Goal: Information Seeking & Learning: Learn about a topic

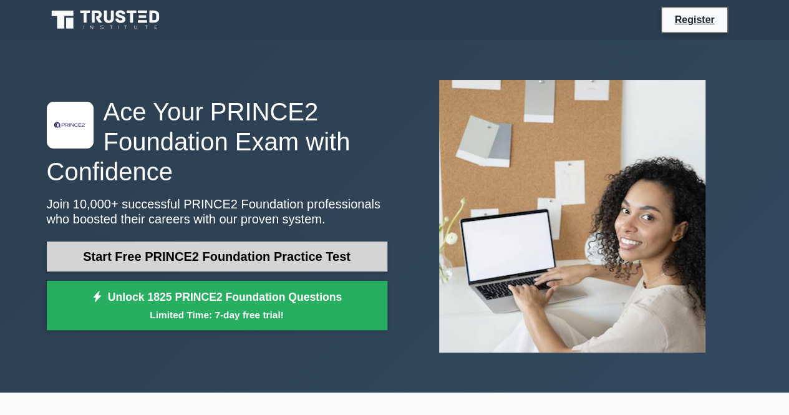
click at [313, 254] on link "Start Free PRINCE2 Foundation Practice Test" at bounding box center [217, 256] width 341 height 30
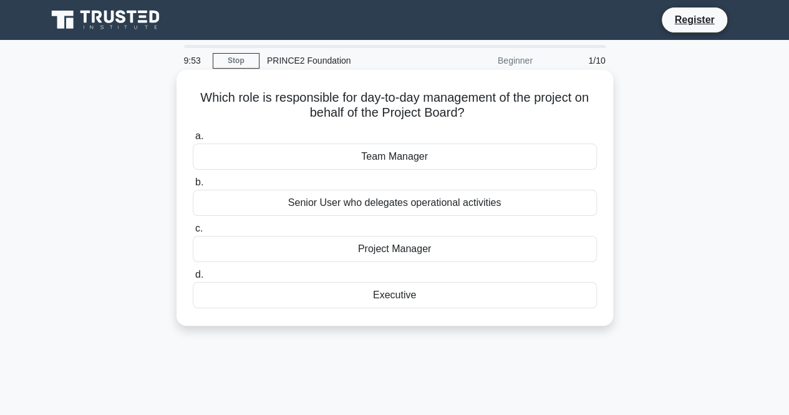
click at [440, 248] on div "Project Manager" at bounding box center [395, 249] width 404 height 26
click at [193, 233] on input "c. Project Manager" at bounding box center [193, 229] width 0 height 8
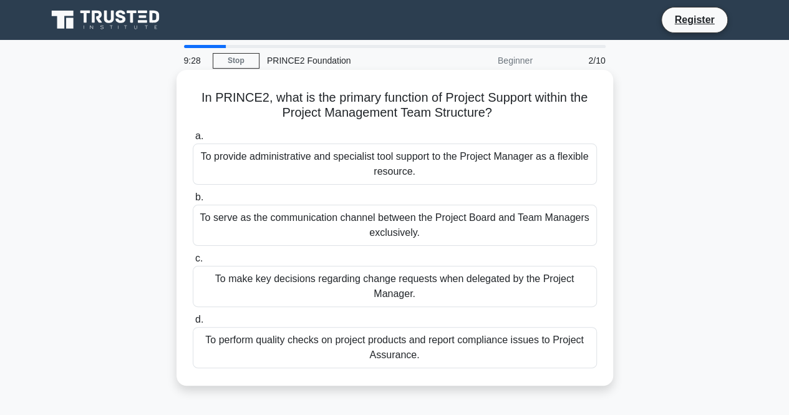
click at [412, 161] on div "To provide administrative and specialist tool support to the Project Manager as…" at bounding box center [395, 164] width 404 height 41
click at [193, 140] on input "a. To provide administrative and specialist tool support to the Project Manager…" at bounding box center [193, 136] width 0 height 8
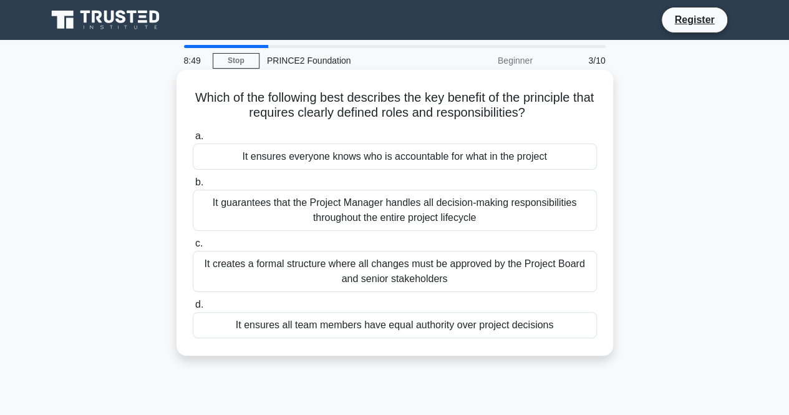
click at [396, 158] on div "It ensures everyone knows who is accountable for what in the project" at bounding box center [395, 157] width 404 height 26
click at [193, 140] on input "a. It ensures everyone knows who is accountable for what in the project" at bounding box center [193, 136] width 0 height 8
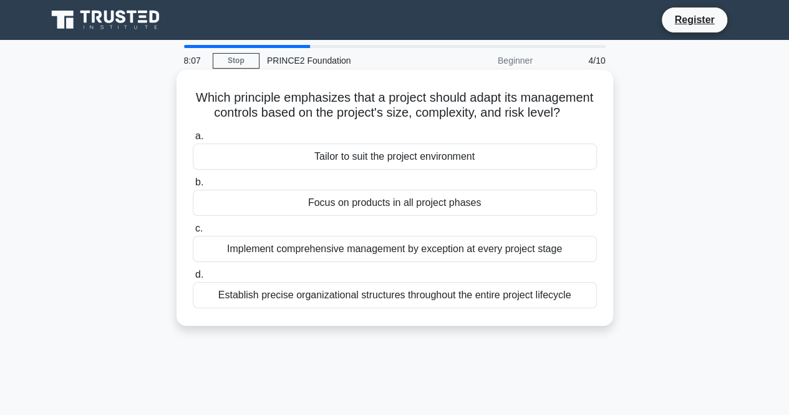
click at [404, 262] on div "Implement comprehensive management by exception at every project stage" at bounding box center [395, 249] width 404 height 26
click at [193, 233] on input "c. Implement comprehensive management by exception at every project stage" at bounding box center [193, 229] width 0 height 8
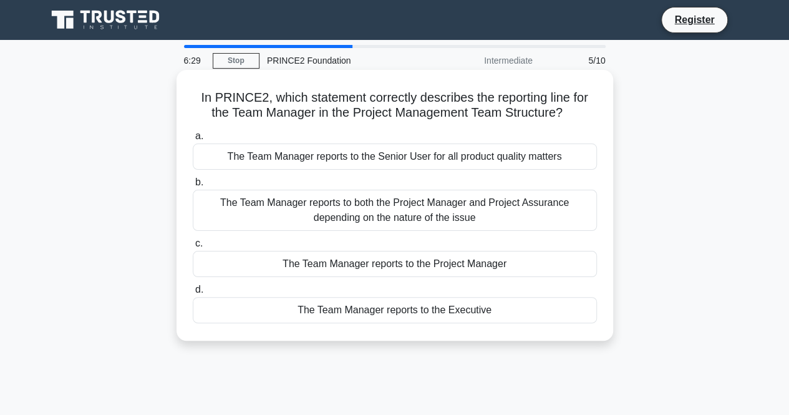
click at [384, 216] on div "The Team Manager reports to both the Project Manager and Project Assurance depe…" at bounding box center [395, 210] width 404 height 41
click at [193, 187] on input "b. The Team Manager reports to both the Project Manager and Project Assurance d…" at bounding box center [193, 182] width 0 height 8
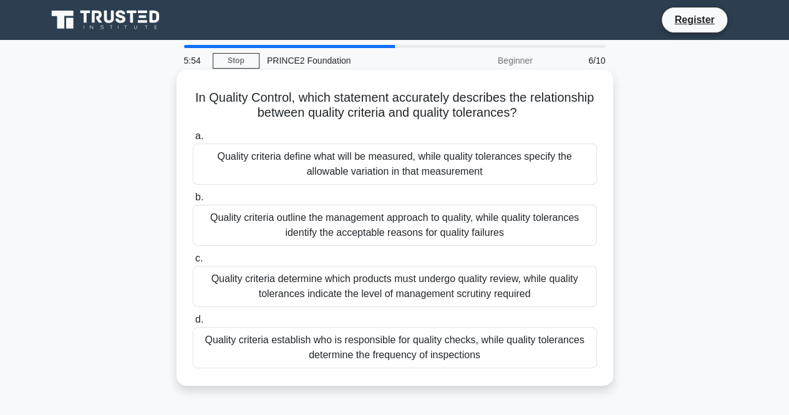
click at [412, 288] on div "Quality criteria determine which products must undergo quality review, while qu…" at bounding box center [395, 286] width 404 height 41
click at [193, 263] on input "c. Quality criteria determine which products must undergo quality review, while…" at bounding box center [193, 259] width 0 height 8
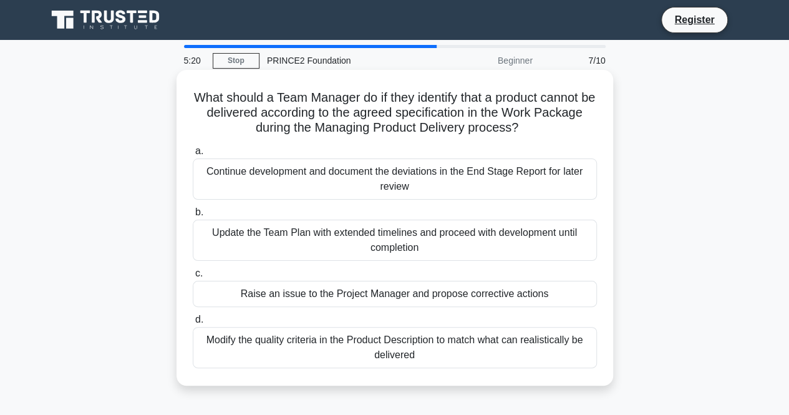
click at [457, 299] on div "Raise an issue to the Project Manager and propose corrective actions" at bounding box center [395, 294] width 404 height 26
click at [193, 278] on input "c. Raise an issue to the Project Manager and propose corrective actions" at bounding box center [193, 274] width 0 height 8
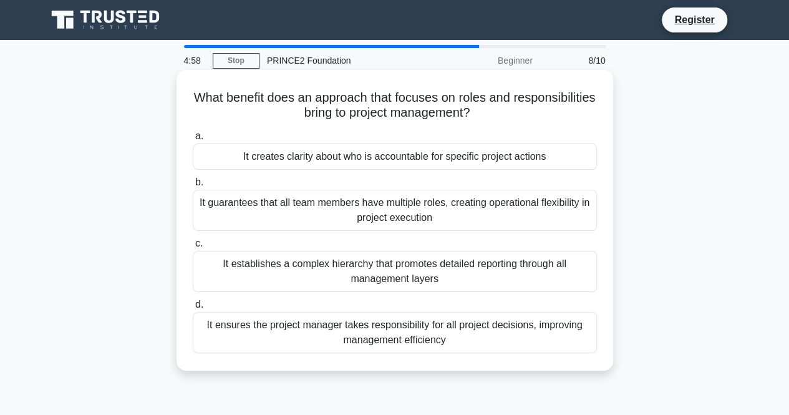
click at [413, 159] on div "It creates clarity about who is accountable for specific project actions" at bounding box center [395, 157] width 404 height 26
click at [193, 140] on input "a. It creates clarity about who is accountable for specific project actions" at bounding box center [193, 136] width 0 height 8
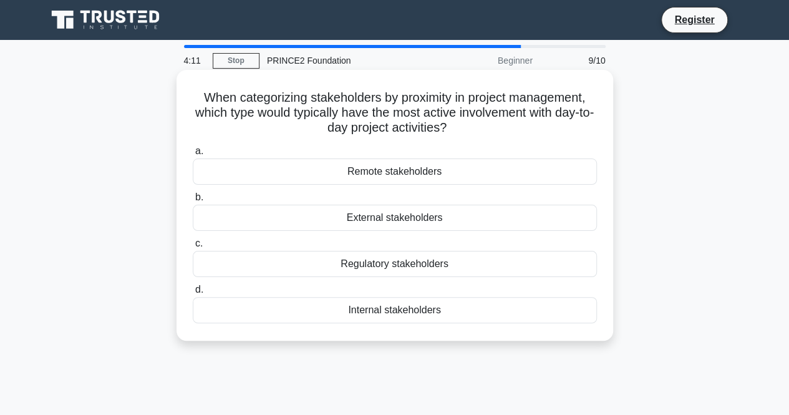
click at [432, 309] on div "Internal stakeholders" at bounding box center [395, 310] width 404 height 26
click at [193, 294] on input "d. Internal stakeholders" at bounding box center [193, 290] width 0 height 8
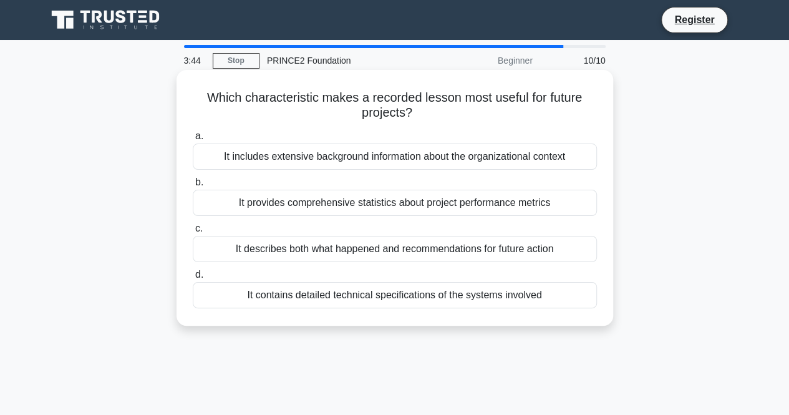
click at [406, 253] on div "It describes both what happened and recommendations for future action" at bounding box center [395, 249] width 404 height 26
click at [193, 233] on input "c. It describes both what happened and recommendations for future action" at bounding box center [193, 229] width 0 height 8
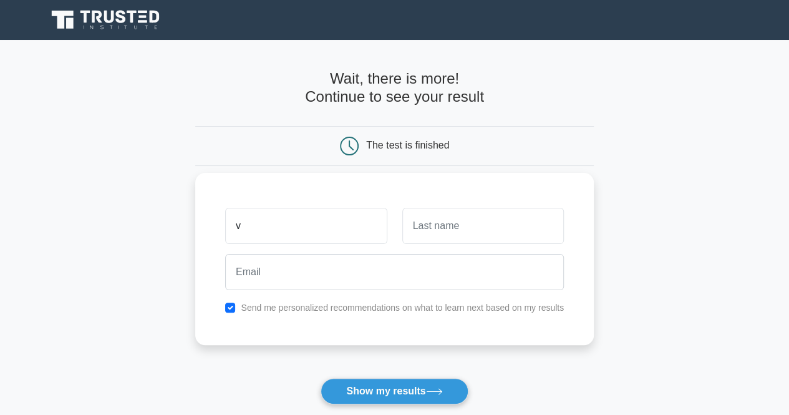
type input "VJ"
click at [453, 231] on input "text" at bounding box center [483, 226] width 162 height 36
type input "Swaliha"
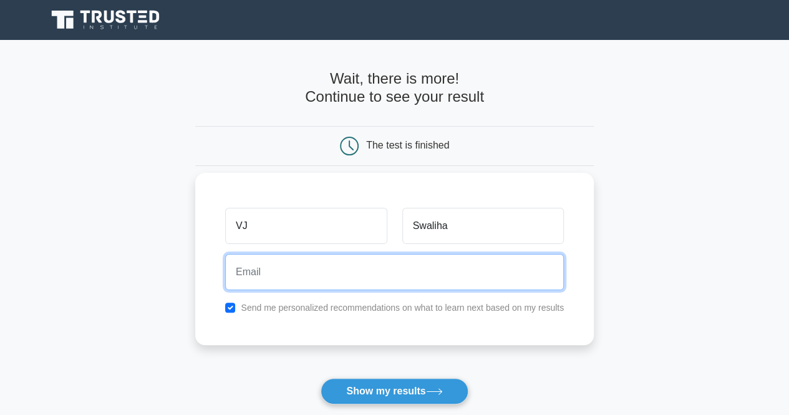
click at [372, 278] on input "email" at bounding box center [394, 272] width 339 height 36
type input "vjswaliha12@gmail.com"
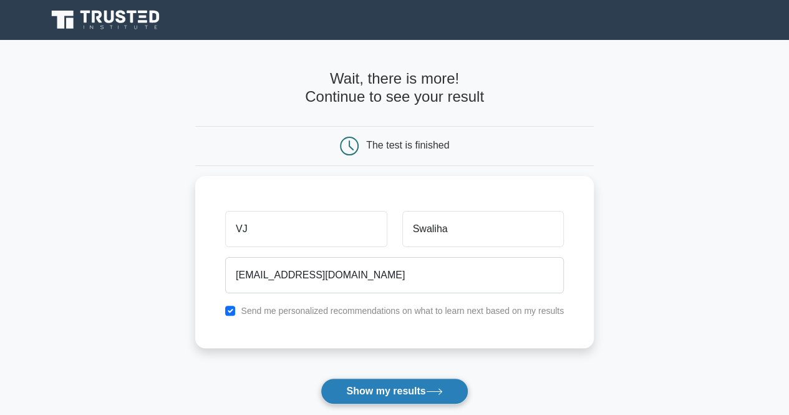
click at [374, 389] on button "Show my results" at bounding box center [394, 391] width 147 height 26
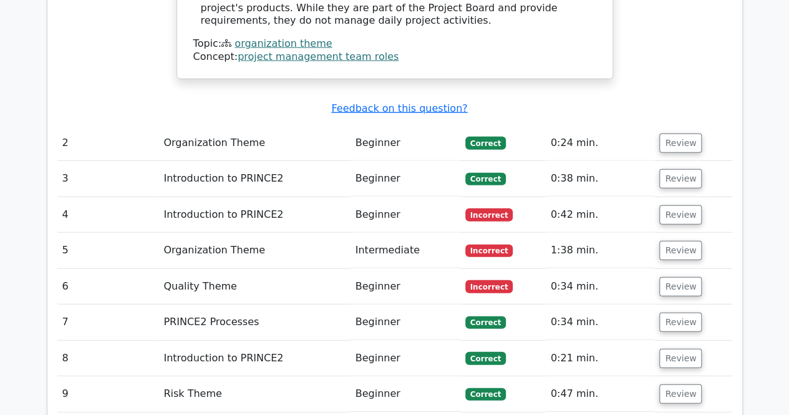
scroll to position [1560, 0]
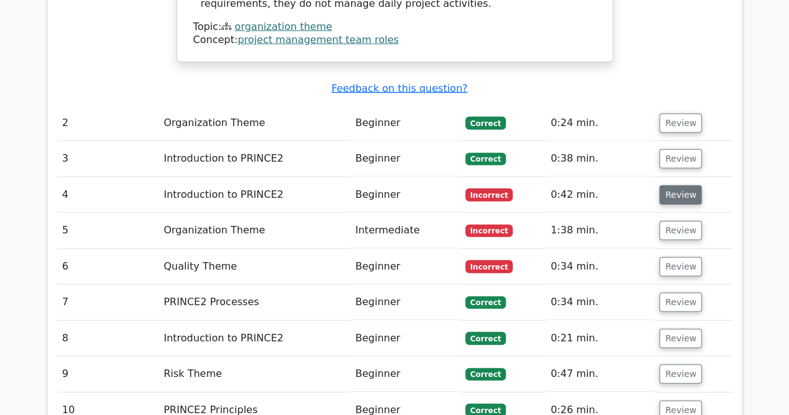
click at [682, 185] on button "Review" at bounding box center [681, 194] width 42 height 19
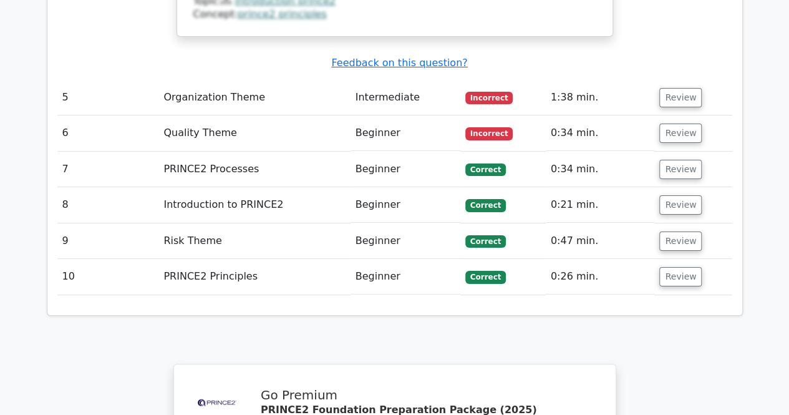
scroll to position [2246, 0]
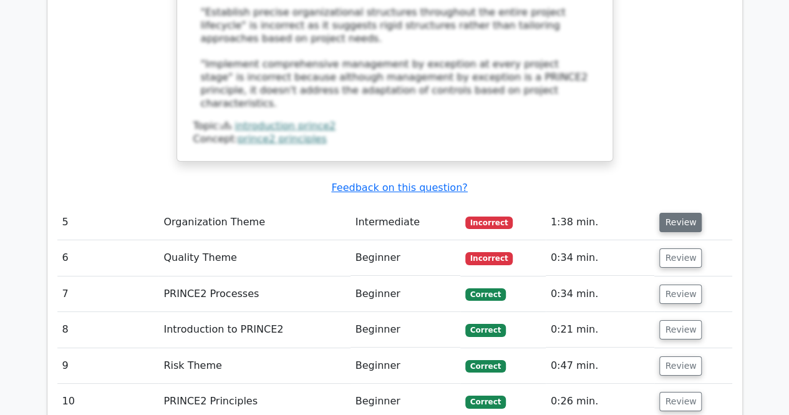
click at [678, 213] on button "Review" at bounding box center [681, 222] width 42 height 19
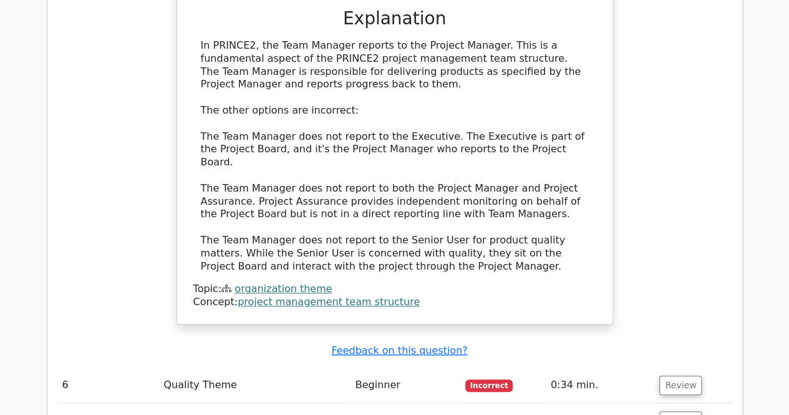
scroll to position [2870, 0]
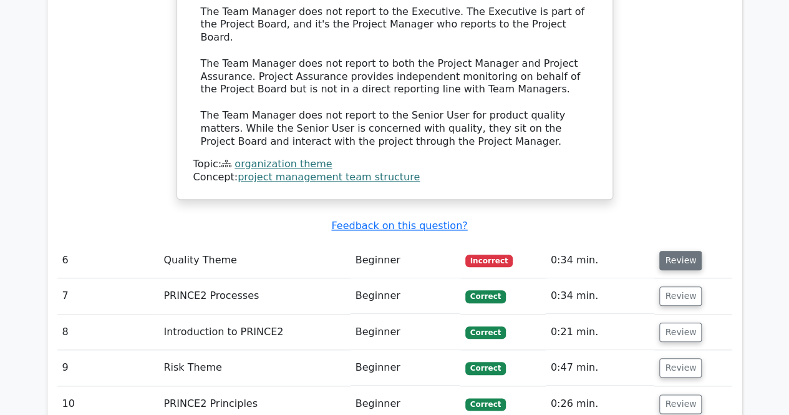
click at [685, 251] on button "Review" at bounding box center [681, 260] width 42 height 19
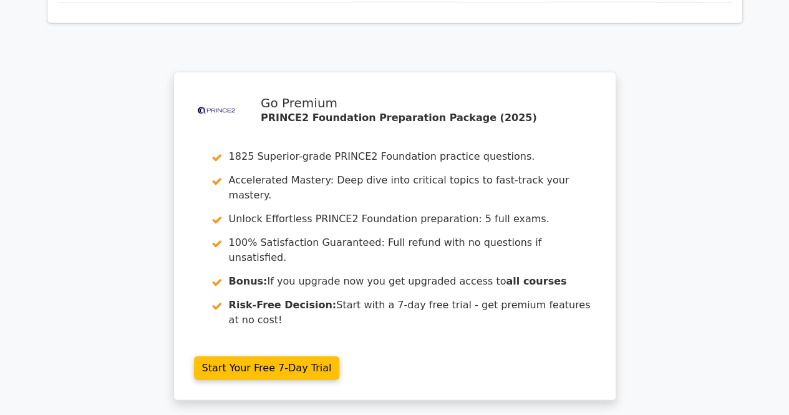
scroll to position [4035, 0]
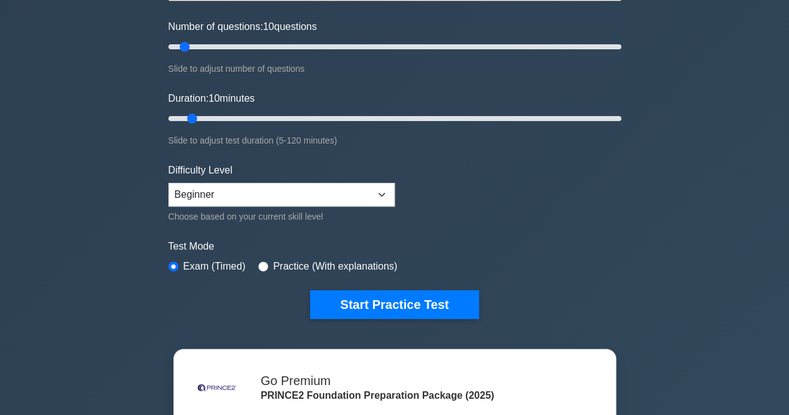
scroll to position [125, 0]
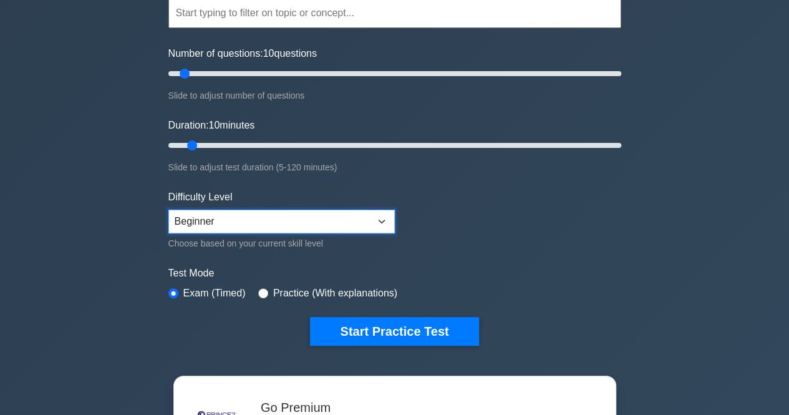
click at [380, 219] on select "Beginner Intermediate Expert" at bounding box center [281, 222] width 226 height 24
select select "intermediate"
click at [168, 210] on select "Beginner Intermediate Expert" at bounding box center [281, 222] width 226 height 24
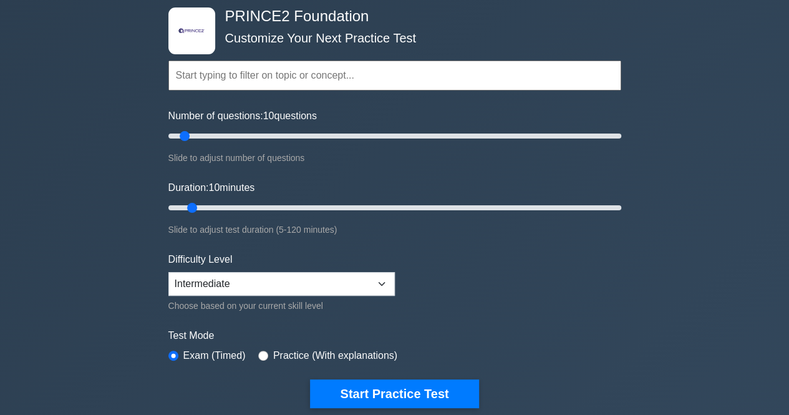
click at [329, 75] on input "text" at bounding box center [394, 76] width 453 height 30
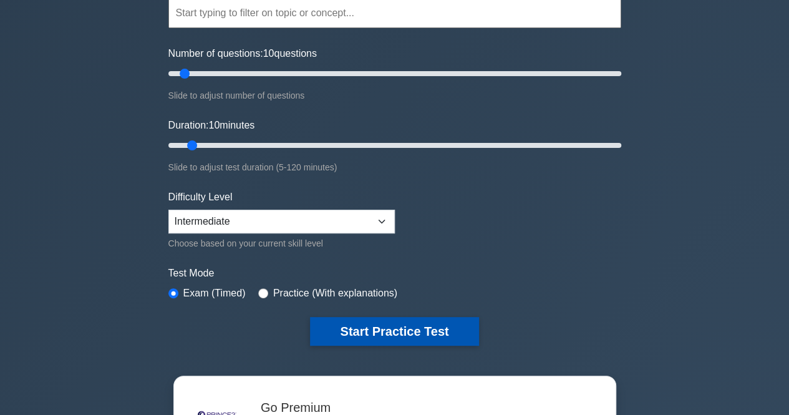
click at [396, 326] on button "Start Practice Test" at bounding box center [394, 331] width 168 height 29
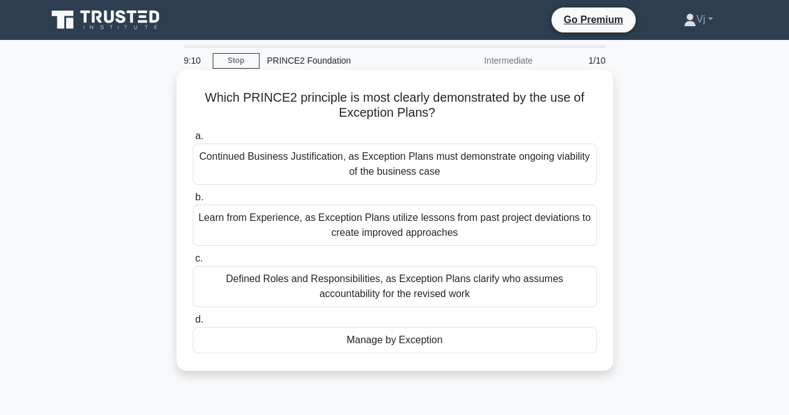
click at [432, 223] on div "Learn from Experience, as Exception Plans utilize lessons from past project dev…" at bounding box center [395, 225] width 404 height 41
click at [193, 202] on input "b. Learn from Experience, as Exception Plans utilize lessons from past project …" at bounding box center [193, 197] width 0 height 8
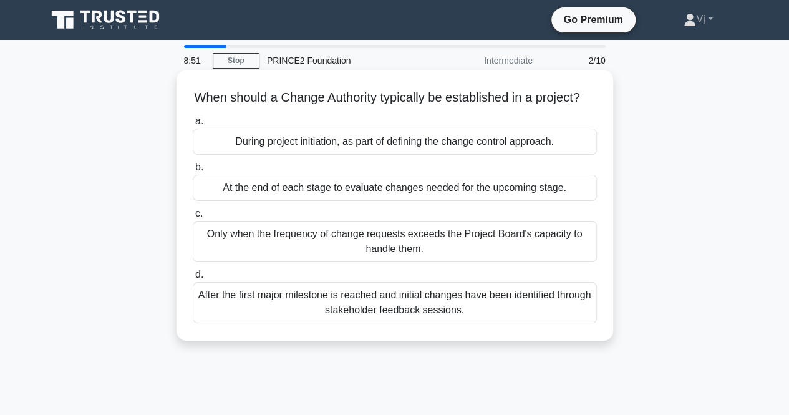
click at [444, 256] on div "Only when the frequency of change requests exceeds the Project Board's capacity…" at bounding box center [395, 241] width 404 height 41
click at [193, 218] on input "c. Only when the frequency of change requests exceeds the Project Board's capac…" at bounding box center [193, 214] width 0 height 8
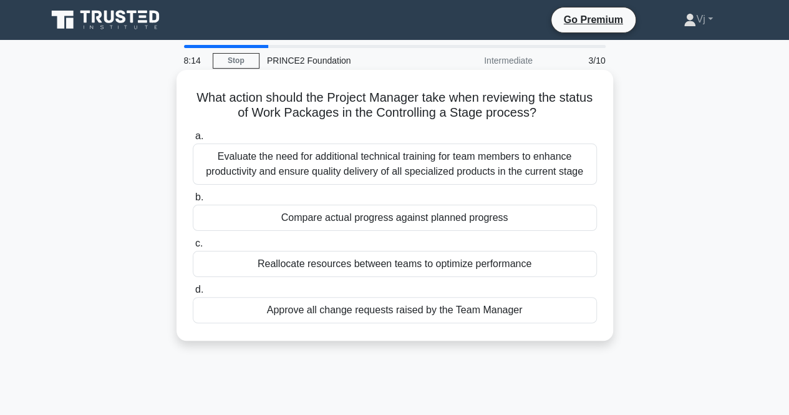
click at [442, 220] on div "Compare actual progress against planned progress" at bounding box center [395, 218] width 404 height 26
click at [193, 202] on input "b. Compare actual progress against planned progress" at bounding box center [193, 197] width 0 height 8
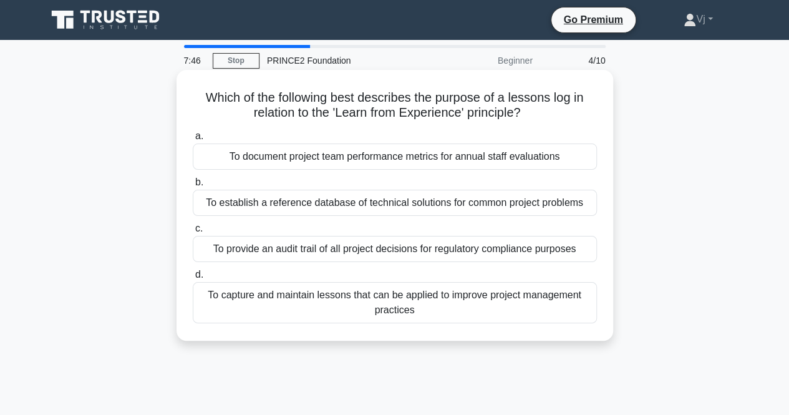
click at [452, 303] on div "To capture and maintain lessons that can be applied to improve project manageme…" at bounding box center [395, 302] width 404 height 41
click at [193, 279] on input "d. To capture and maintain lessons that can be applied to improve project manag…" at bounding box center [193, 275] width 0 height 8
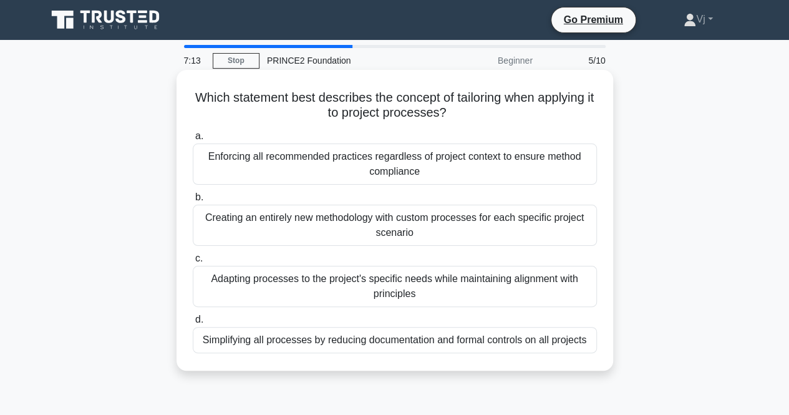
click at [442, 286] on div "Adapting processes to the project's specific needs while maintaining alignment …" at bounding box center [395, 286] width 404 height 41
click at [193, 263] on input "c. Adapting processes to the project's specific needs while maintaining alignme…" at bounding box center [193, 259] width 0 height 8
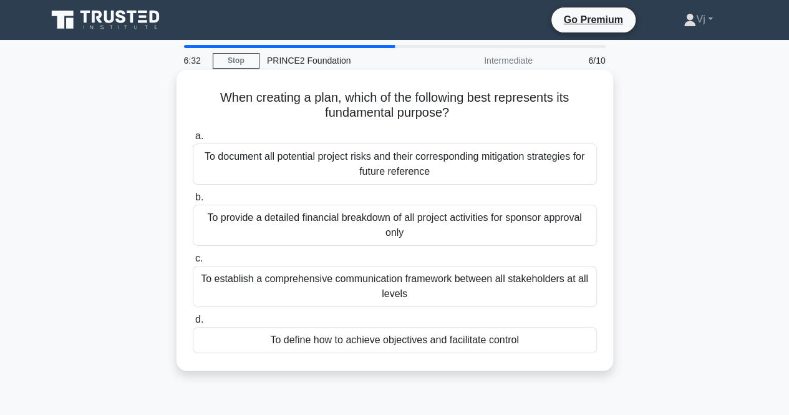
click at [459, 338] on div "To define how to achieve objectives and facilitate control" at bounding box center [395, 340] width 404 height 26
click at [193, 324] on input "d. To define how to achieve objectives and facilitate control" at bounding box center [193, 320] width 0 height 8
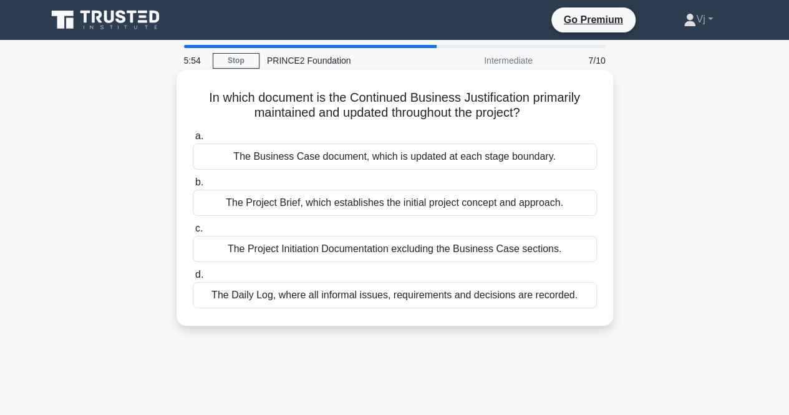
click at [416, 162] on div "The Business Case document, which is updated at each stage boundary." at bounding box center [395, 157] width 404 height 26
click at [193, 140] on input "a. The Business Case document, which is updated at each stage boundary." at bounding box center [193, 136] width 0 height 8
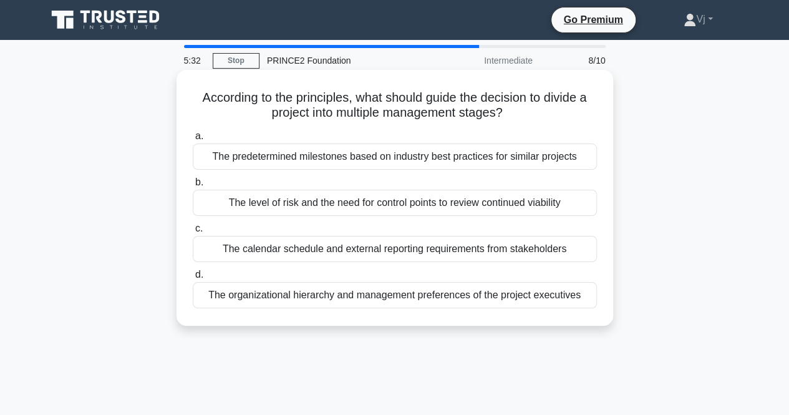
click at [382, 296] on div "The organizational hierarchy and management preferences of the project executiv…" at bounding box center [395, 295] width 404 height 26
click at [193, 279] on input "d. The organizational hierarchy and management preferences of the project execu…" at bounding box center [193, 275] width 0 height 8
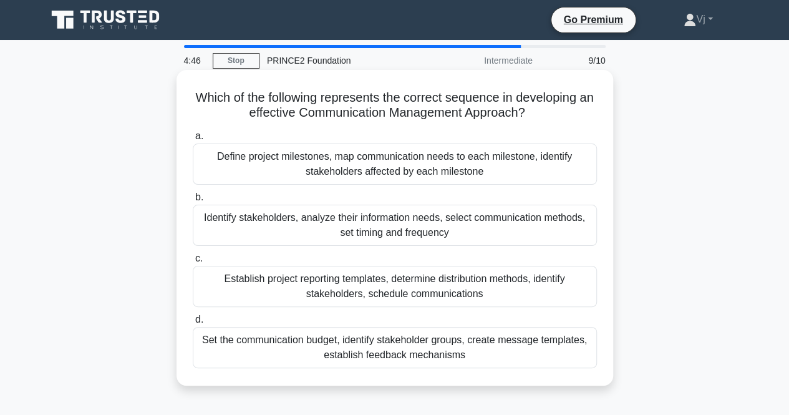
click at [357, 174] on div "Define project milestones, map communication needs to each milestone, identify …" at bounding box center [395, 164] width 404 height 41
click at [193, 140] on input "a. Define project milestones, map communication needs to each milestone, identi…" at bounding box center [193, 136] width 0 height 8
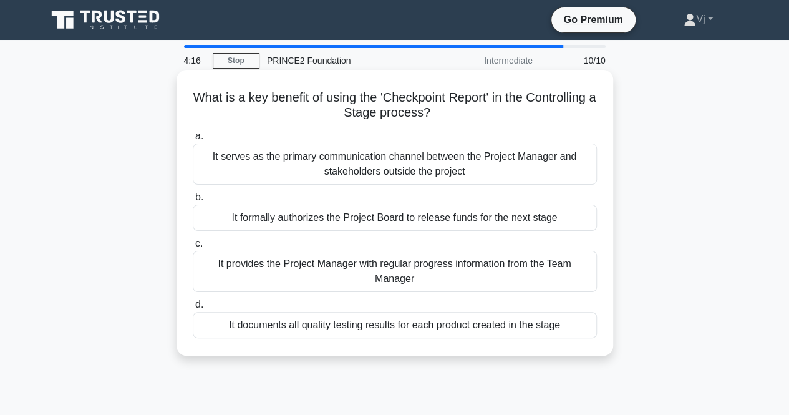
click at [354, 271] on div "It provides the Project Manager with regular progress information from the Team…" at bounding box center [395, 271] width 404 height 41
click at [193, 248] on input "c. It provides the Project Manager with regular progress information from the T…" at bounding box center [193, 244] width 0 height 8
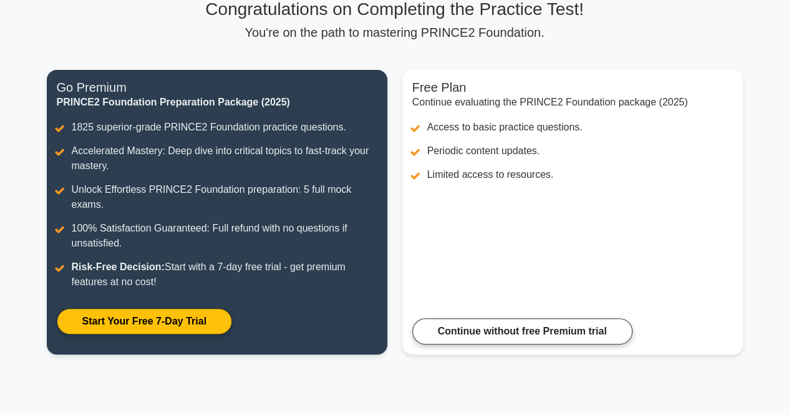
scroll to position [127, 0]
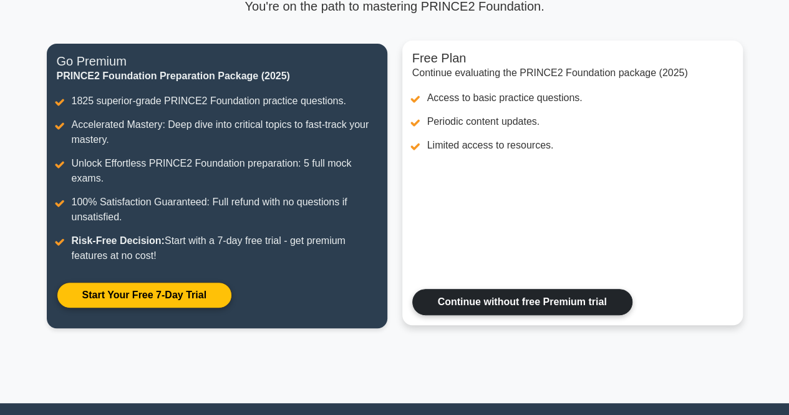
click at [468, 299] on link "Continue without free Premium trial" at bounding box center [522, 302] width 220 height 26
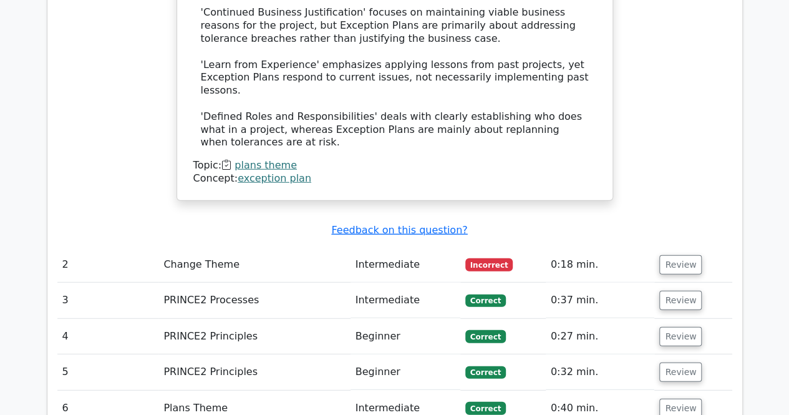
scroll to position [1560, 0]
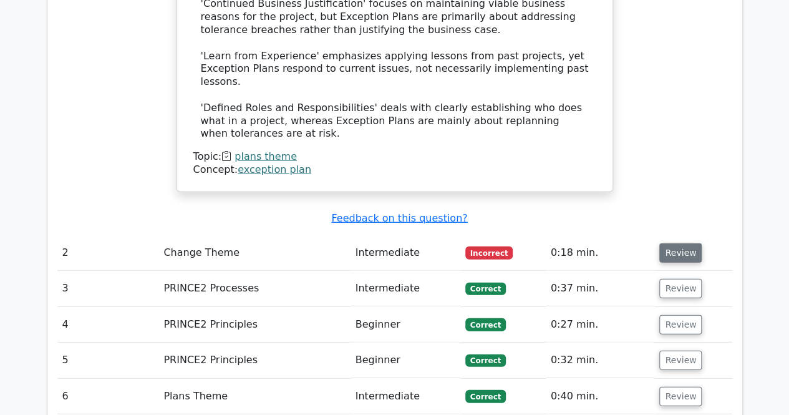
click at [679, 243] on button "Review" at bounding box center [681, 252] width 42 height 19
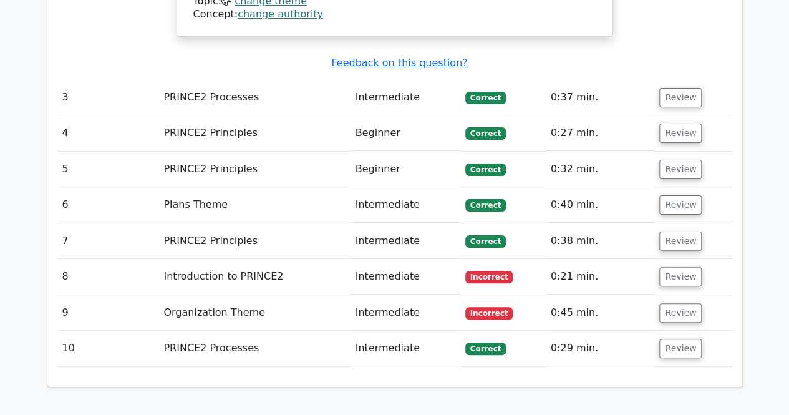
scroll to position [2415, 0]
click at [665, 266] on button "Review" at bounding box center [681, 275] width 42 height 19
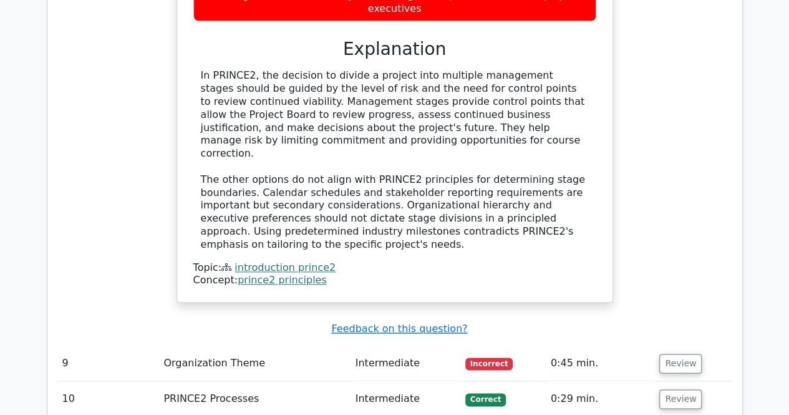
scroll to position [2943, 0]
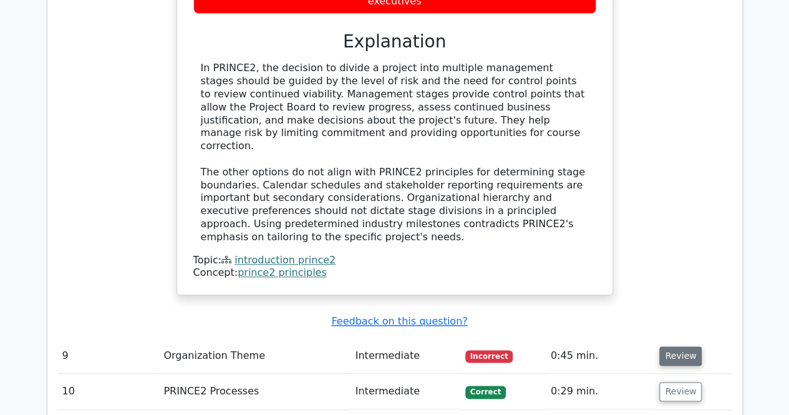
click at [679, 346] on button "Review" at bounding box center [681, 355] width 42 height 19
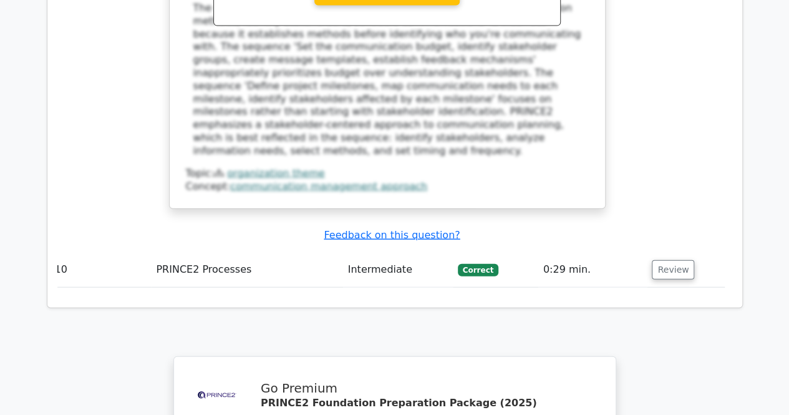
scroll to position [3743, 0]
